Goal: Task Accomplishment & Management: Manage account settings

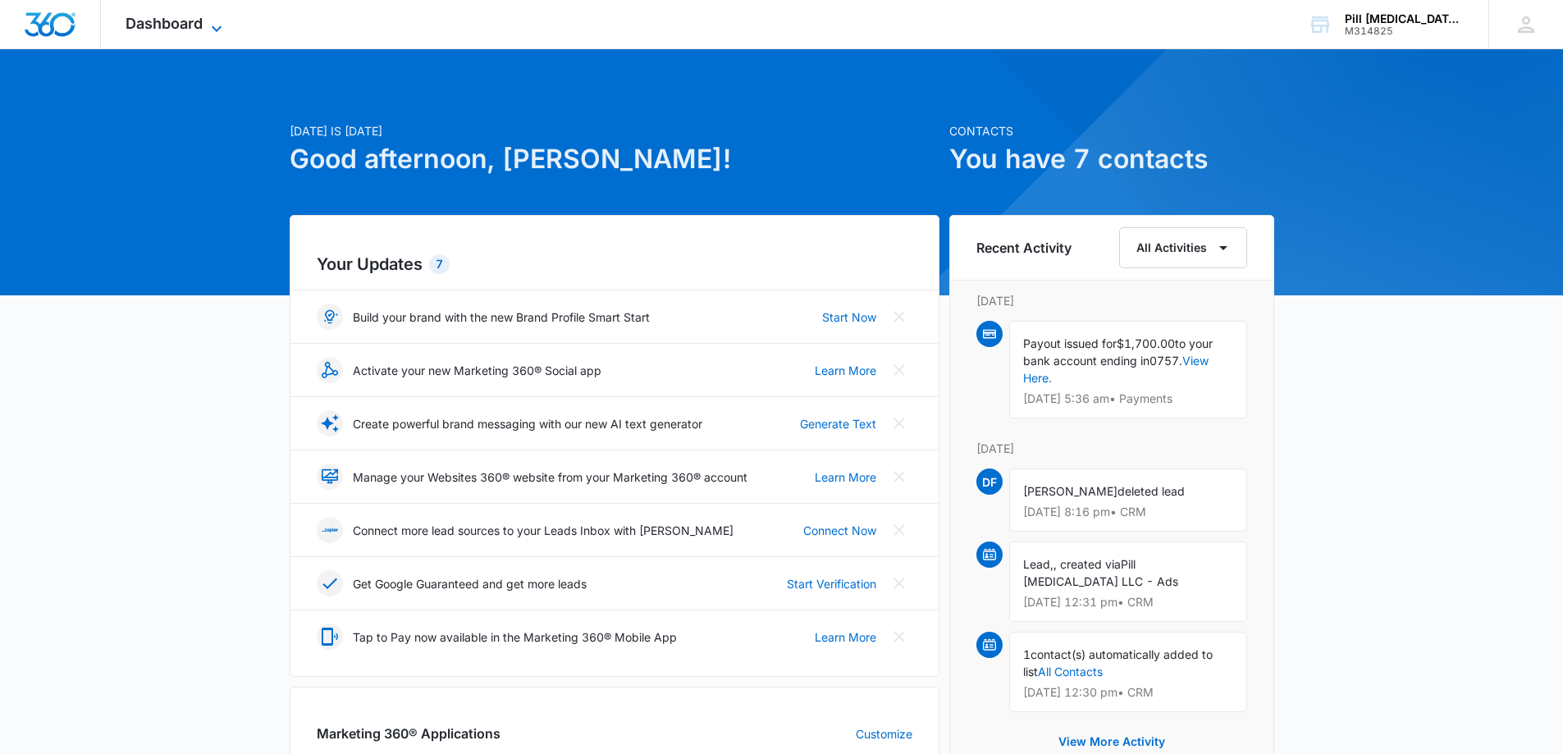
click at [209, 25] on icon at bounding box center [217, 29] width 20 height 20
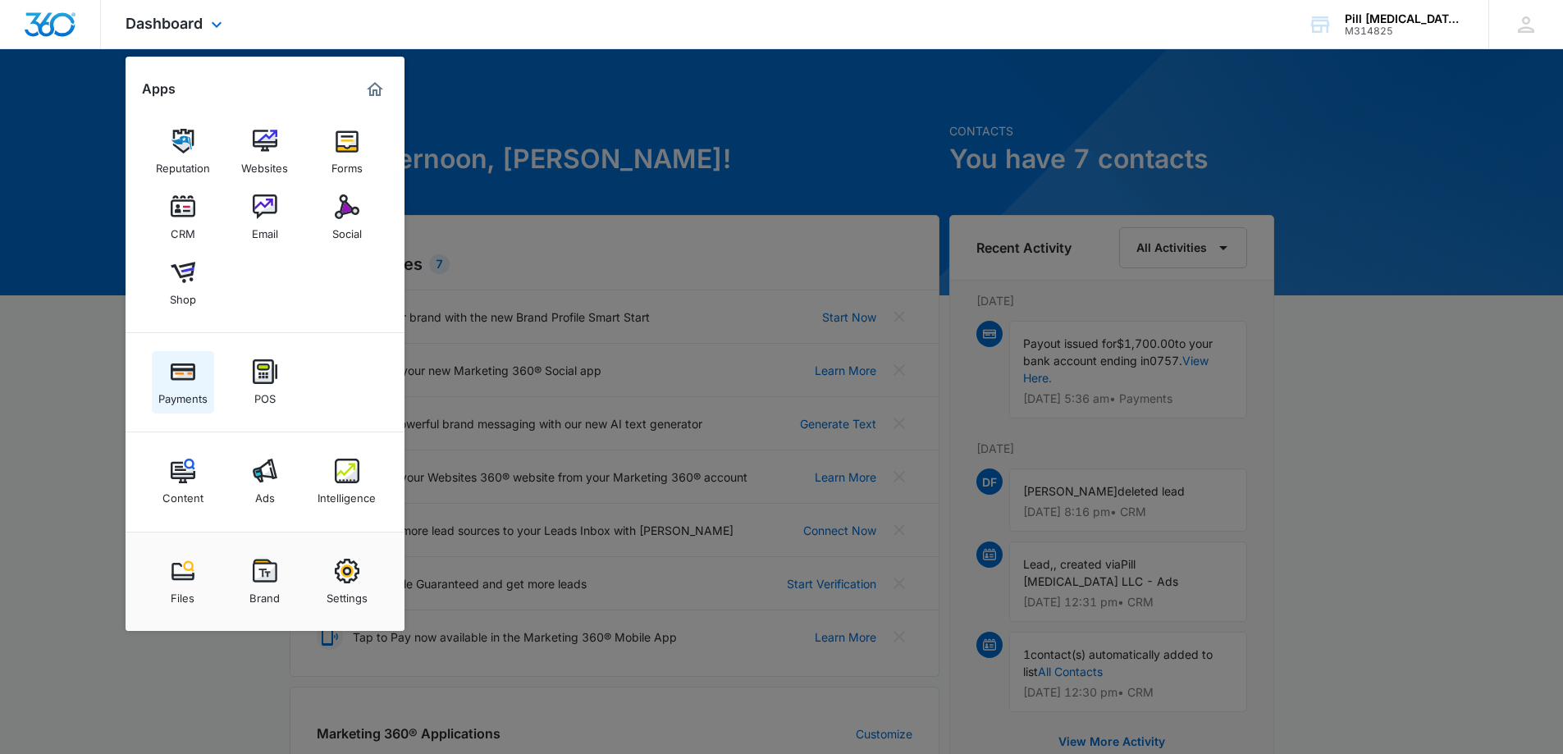
click at [185, 381] on img at bounding box center [183, 371] width 25 height 25
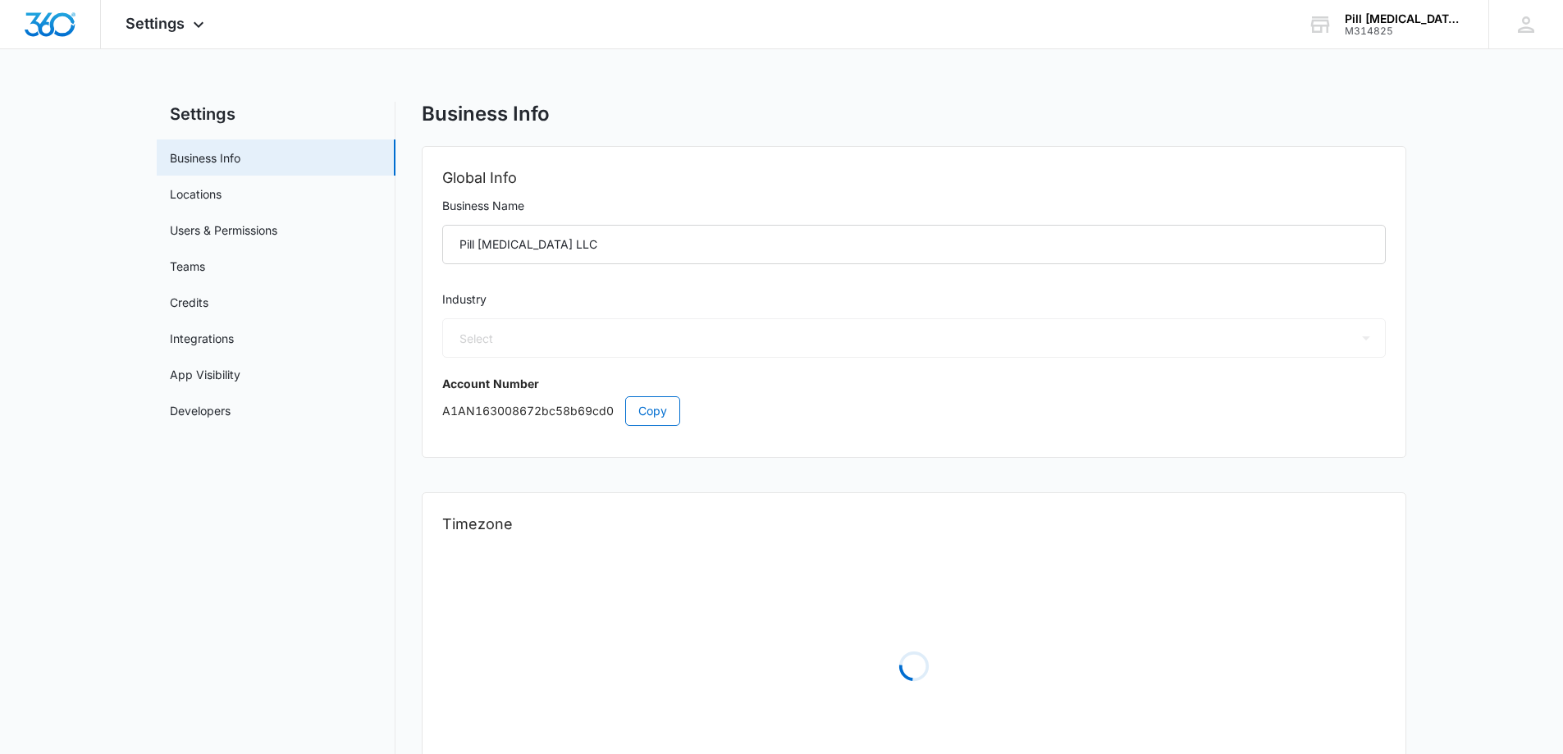
select select "13"
select select "US"
select select "America/Denver"
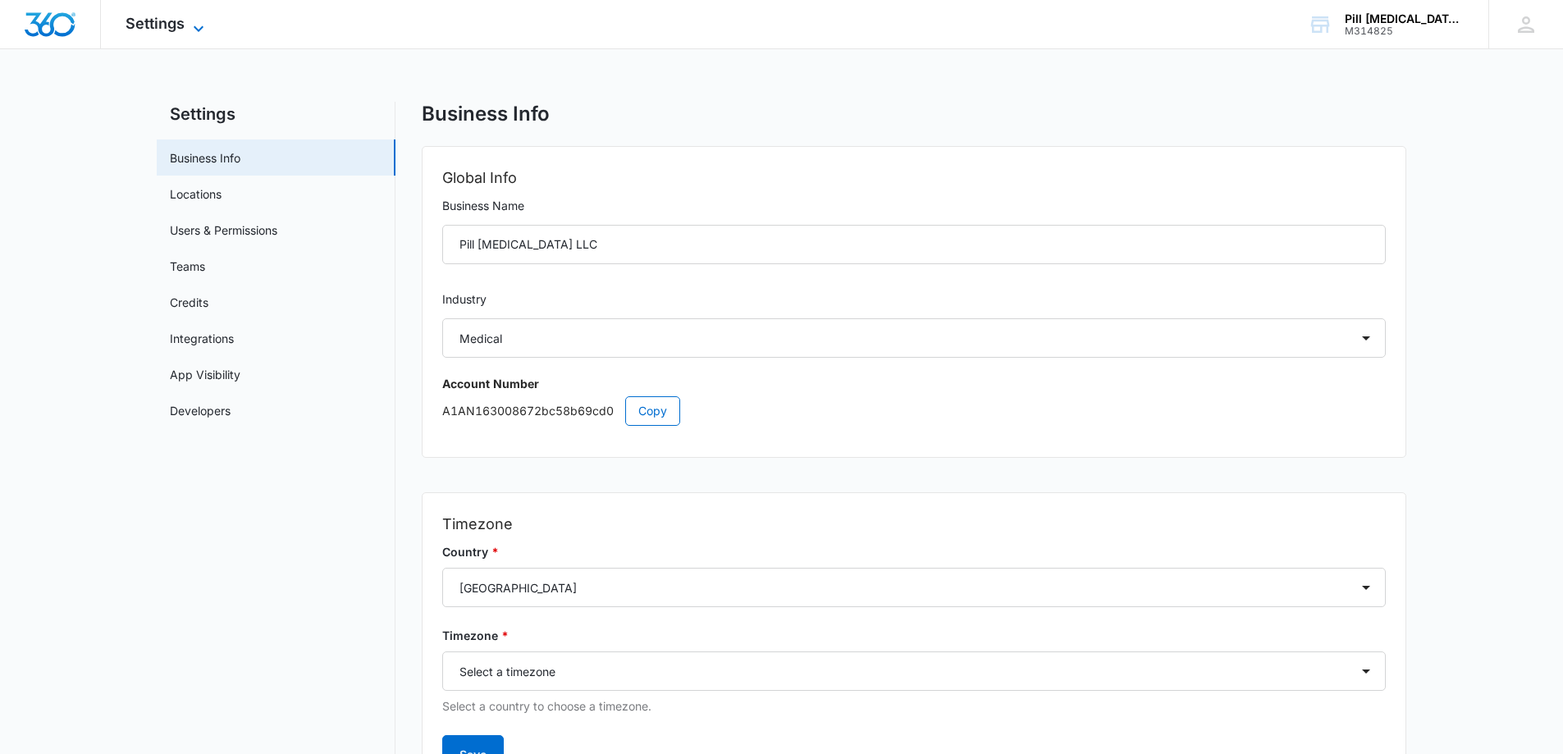
click at [201, 30] on icon at bounding box center [199, 29] width 20 height 20
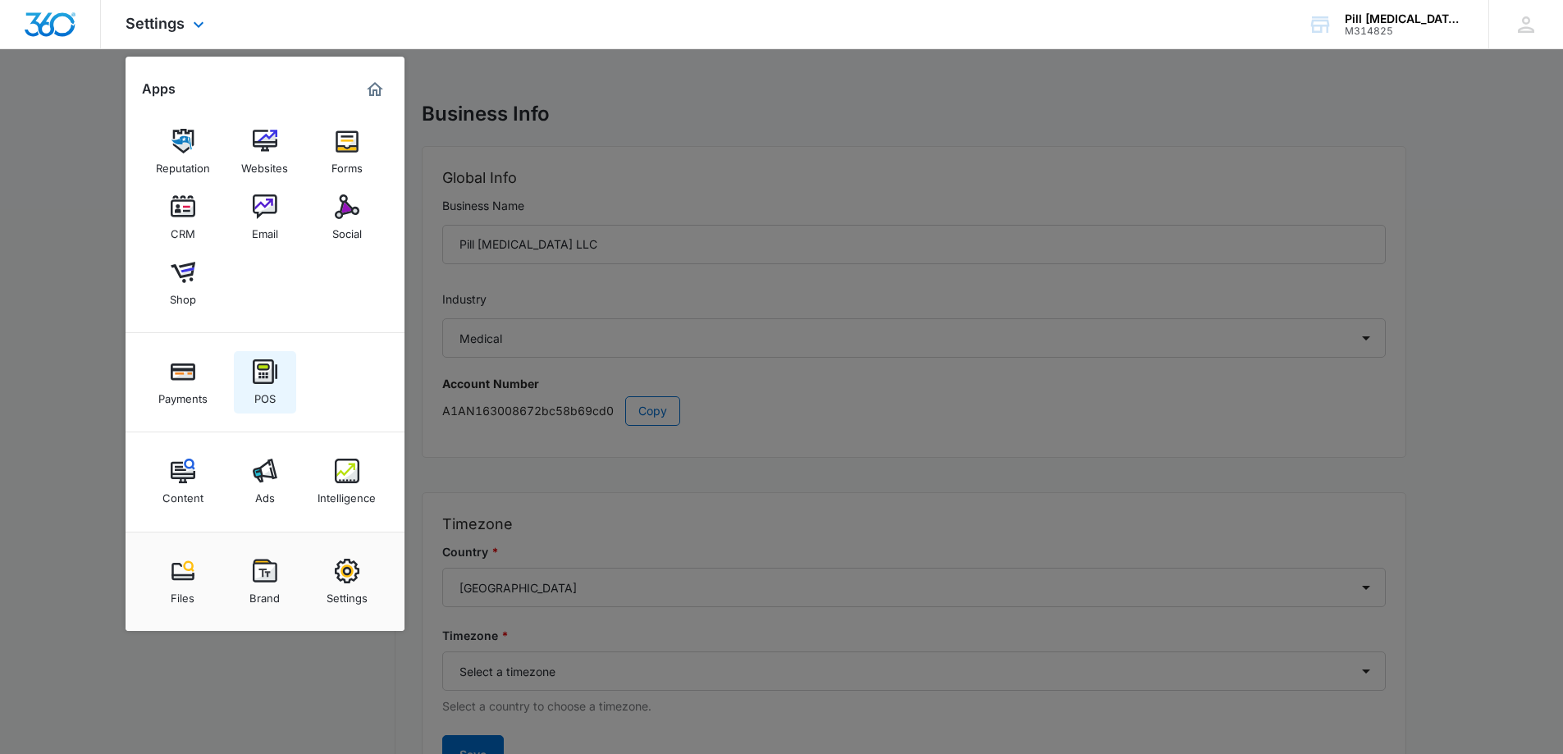
click at [261, 360] on img at bounding box center [265, 371] width 25 height 25
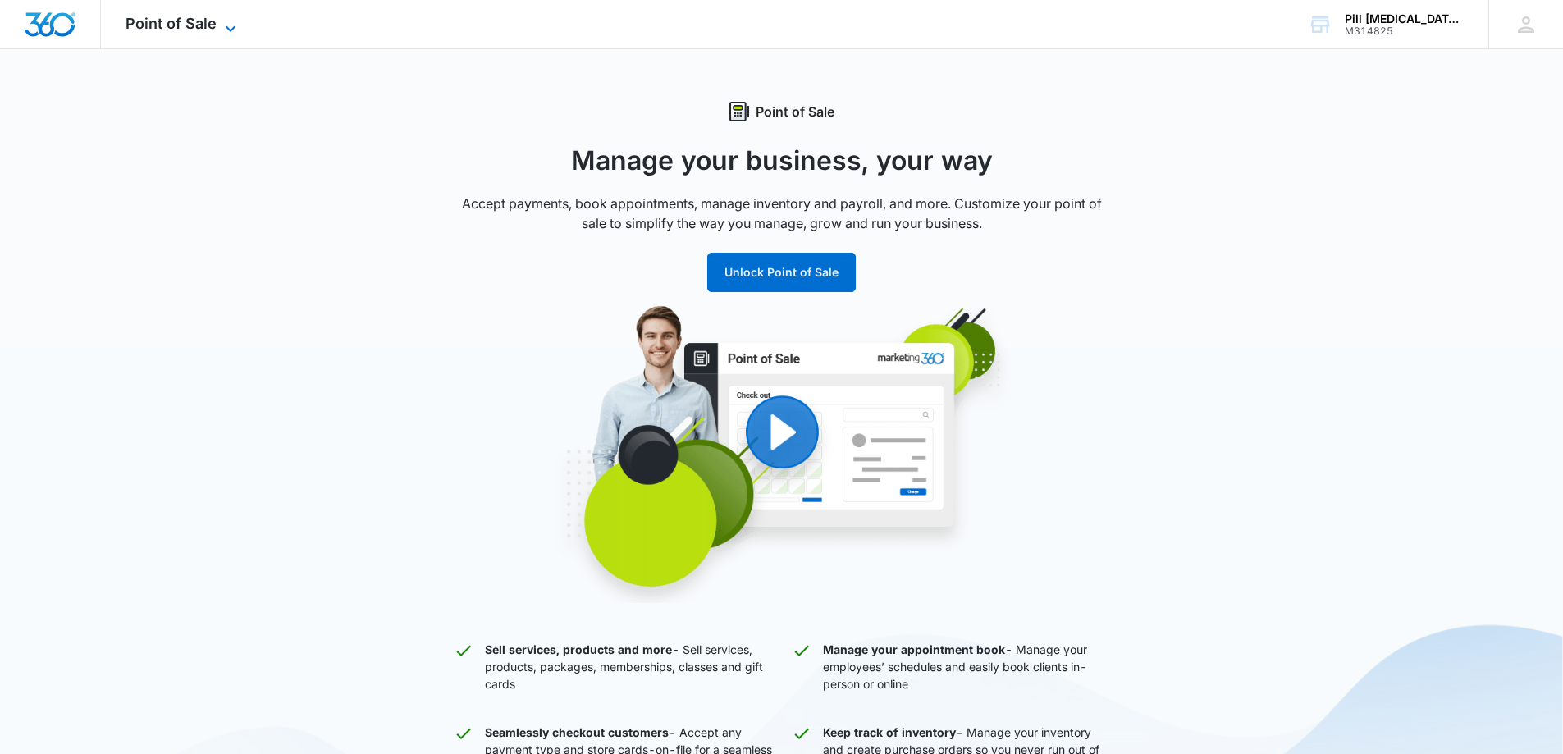
click at [209, 22] on span "Point of Sale" at bounding box center [171, 23] width 91 height 17
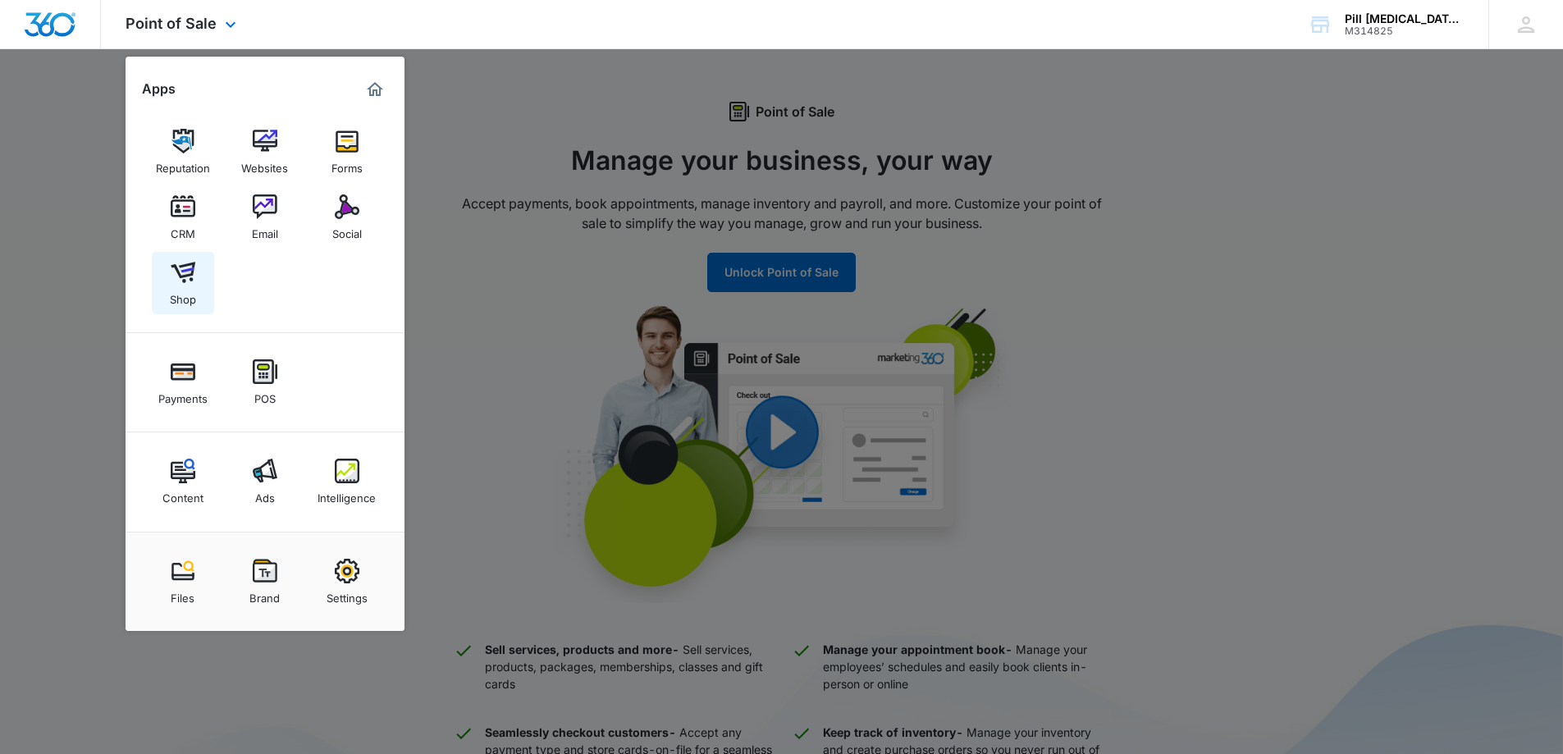
click at [182, 274] on img at bounding box center [183, 272] width 25 height 25
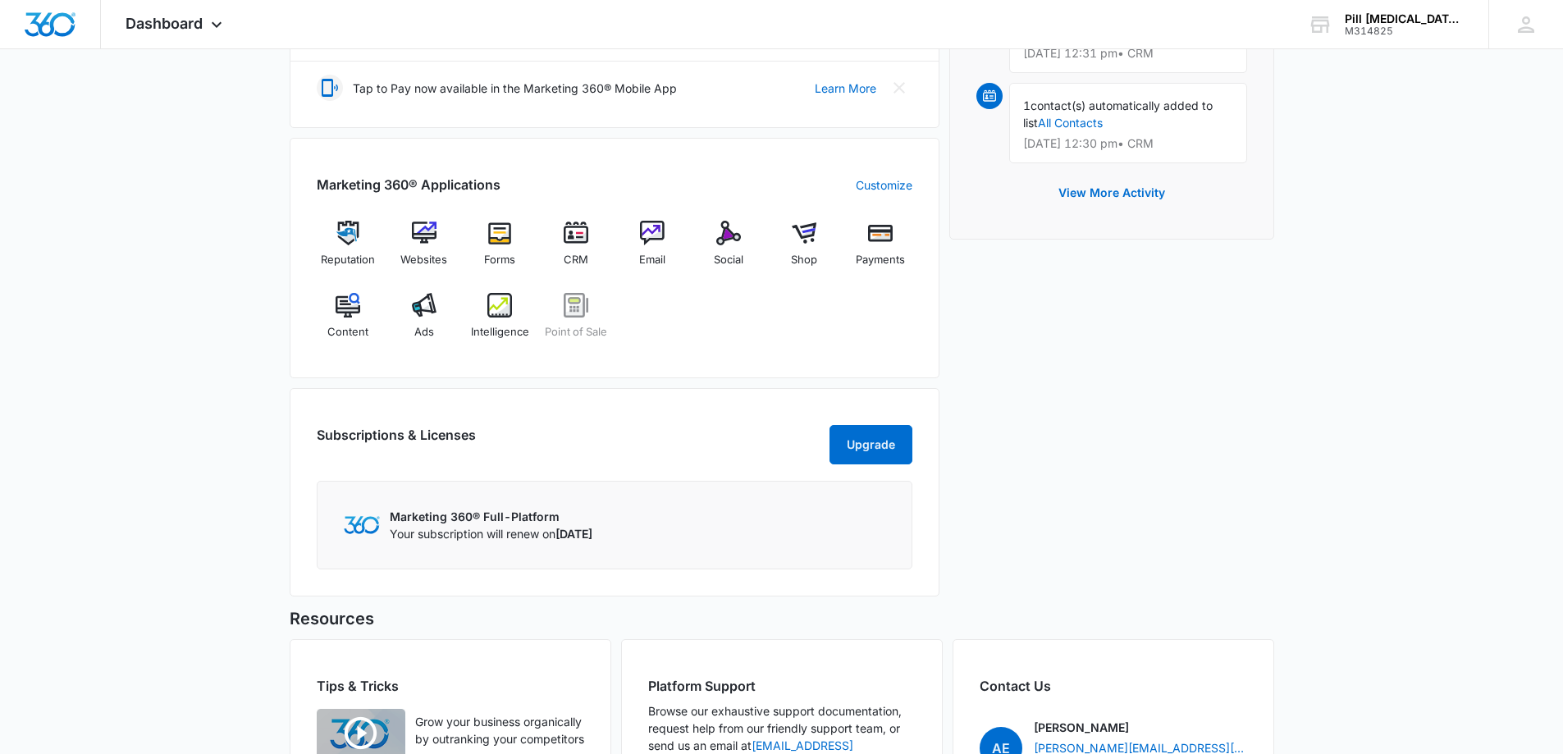
scroll to position [574, 0]
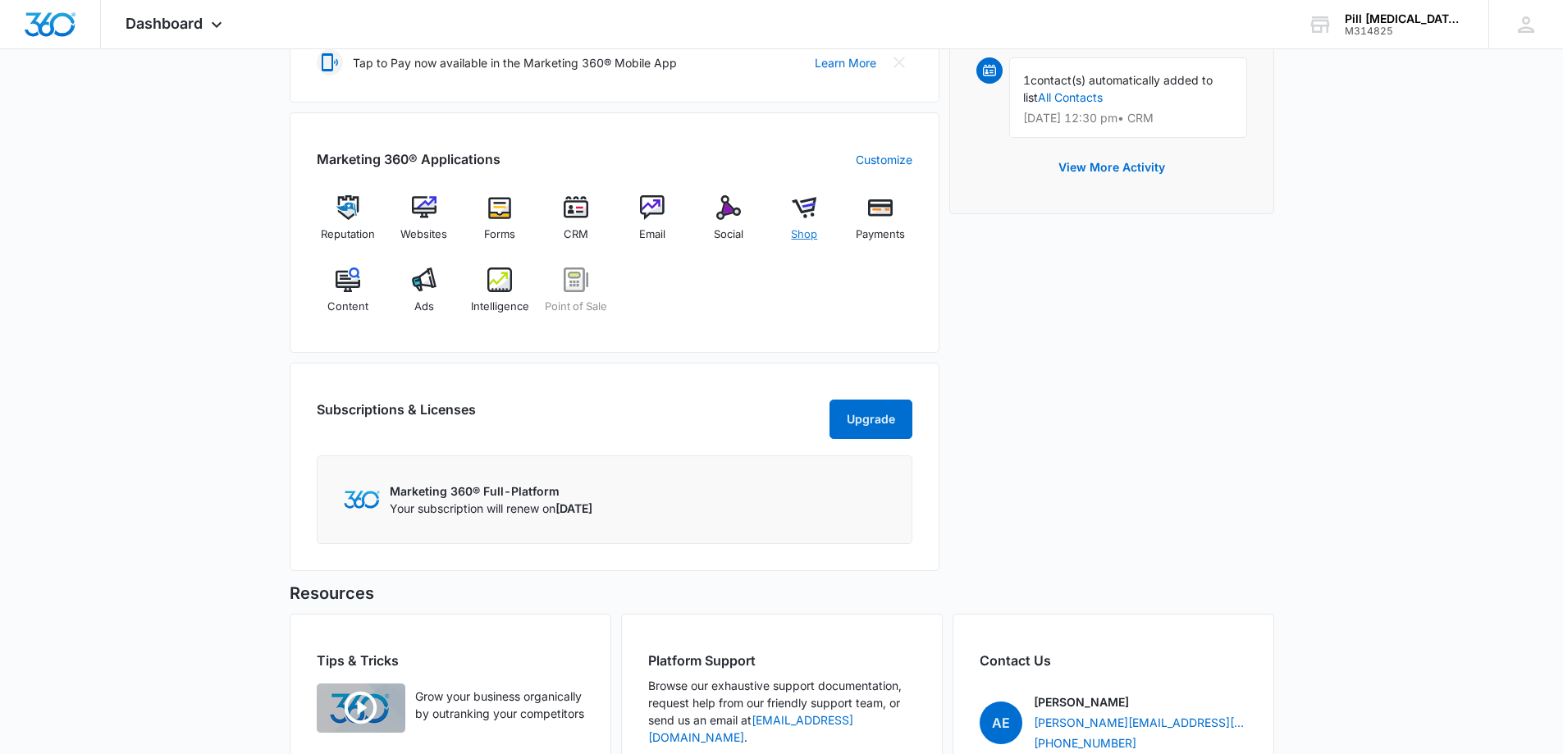
click at [801, 210] on img at bounding box center [804, 207] width 25 height 25
